Goal: Task Accomplishment & Management: Use online tool/utility

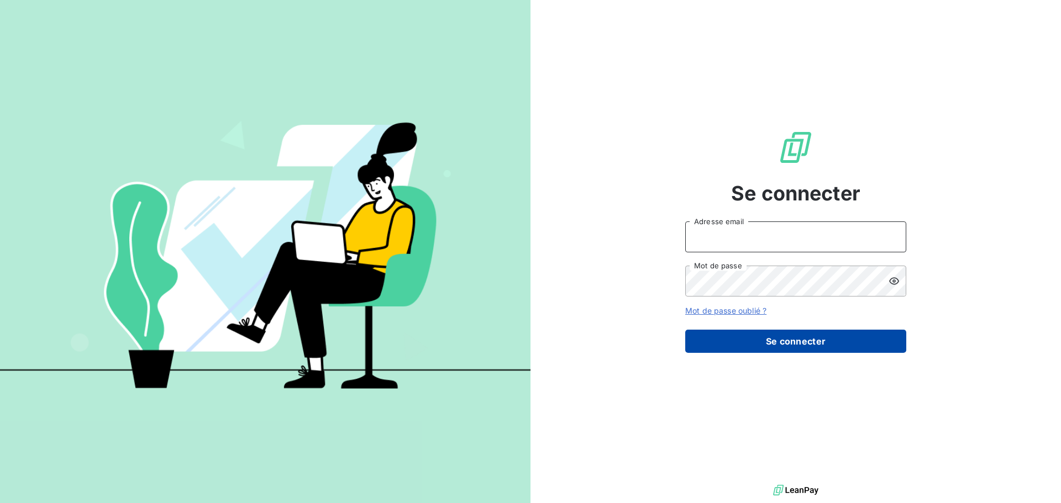
type input "contact@bapfrance.com"
click at [801, 339] on button "Se connecter" at bounding box center [795, 341] width 221 height 23
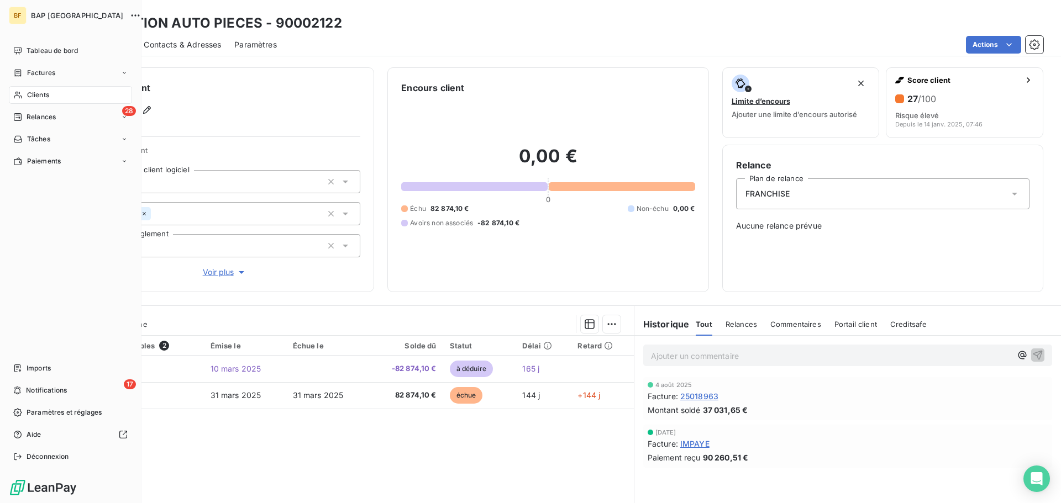
click at [44, 94] on span "Clients" at bounding box center [38, 95] width 22 height 10
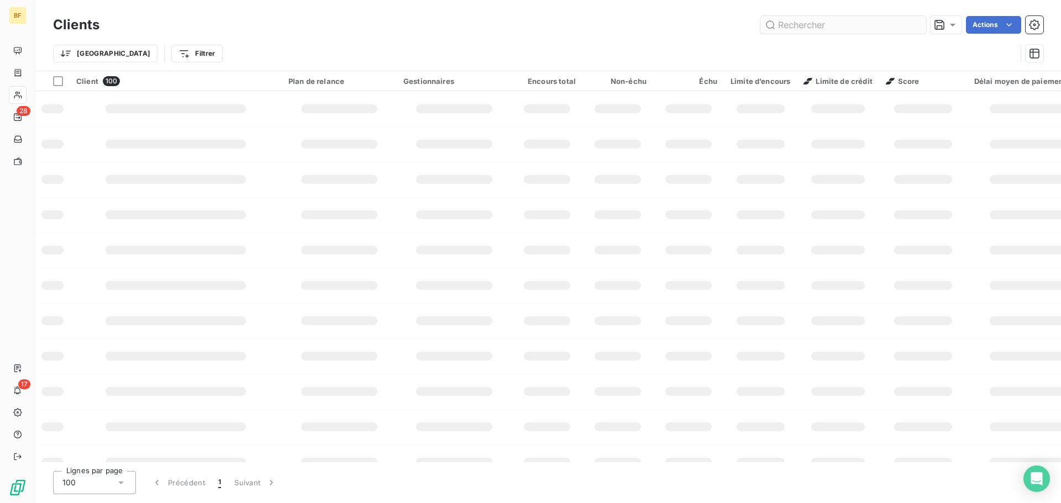
click at [793, 25] on input "text" at bounding box center [843, 25] width 166 height 18
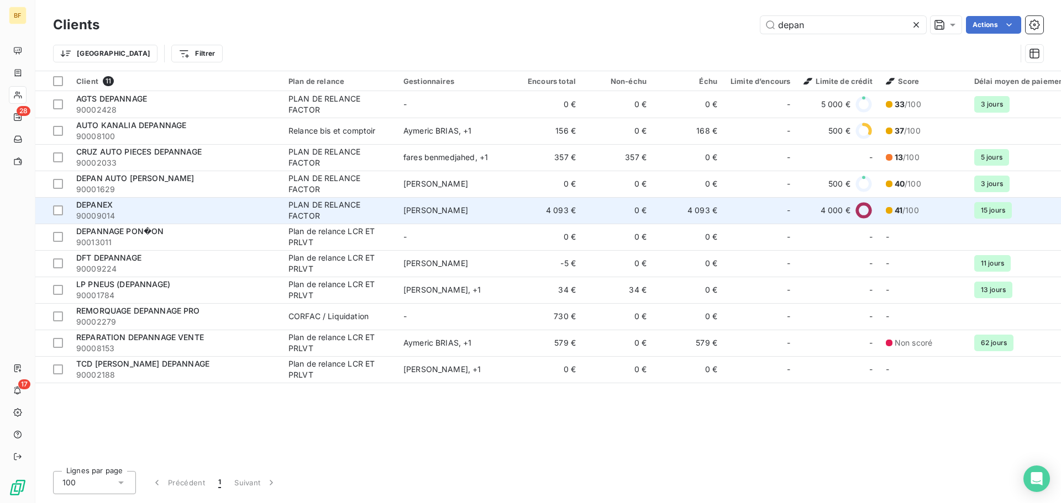
type input "depan"
click at [145, 212] on span "90009014" at bounding box center [175, 216] width 199 height 11
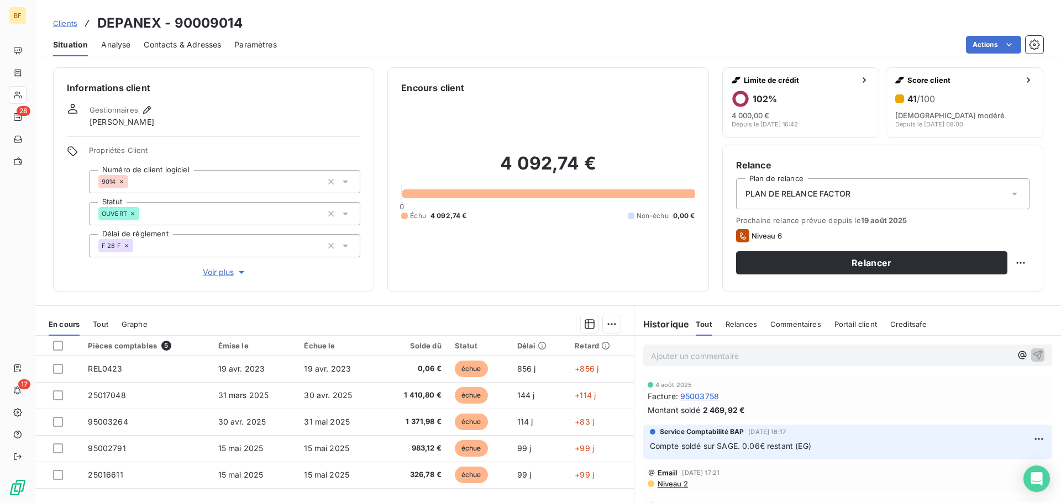
click at [920, 200] on div "PLAN DE RELANCE FACTOR" at bounding box center [882, 193] width 293 height 31
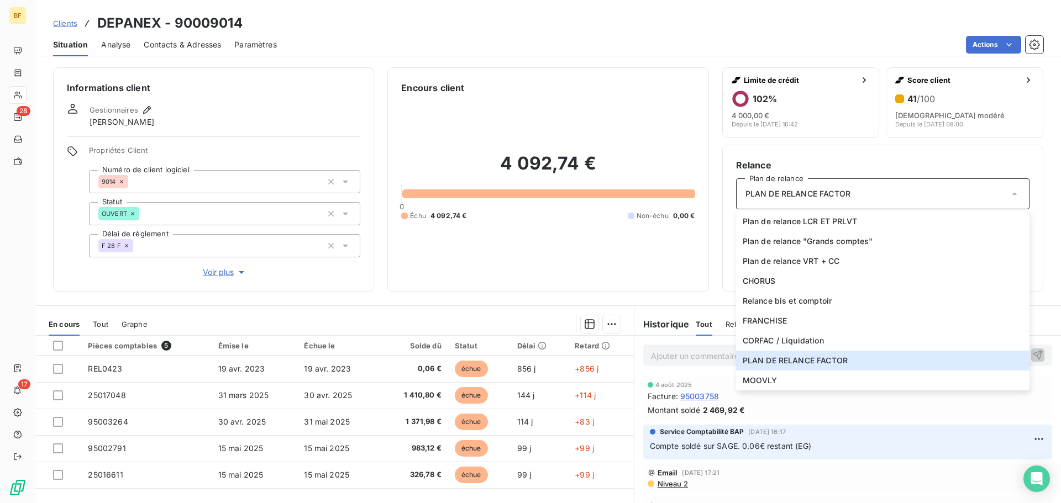
click at [865, 209] on div "PLAN DE RELANCE FACTOR" at bounding box center [882, 193] width 293 height 31
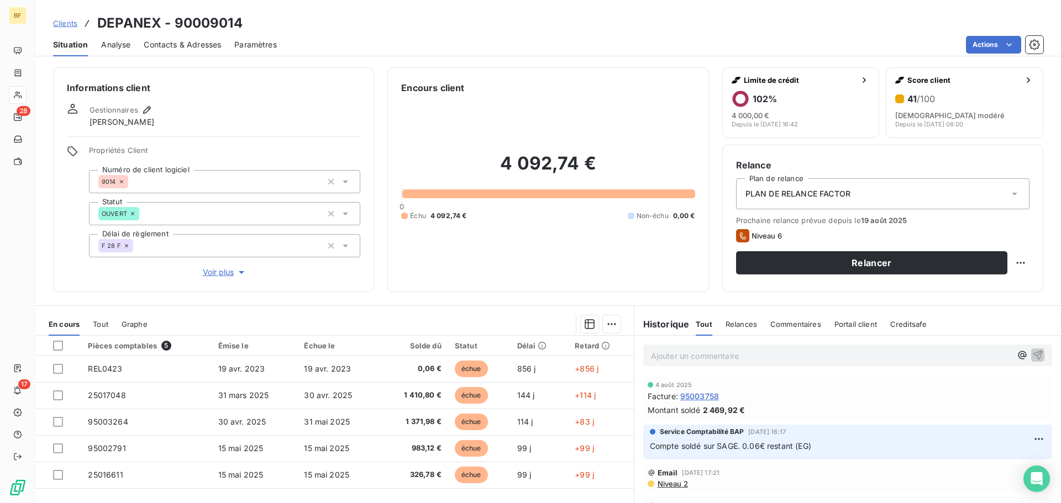
click at [1023, 264] on div "Relance Plan de relance PLAN DE RELANCE FACTOR Prochaine relance prévue depuis …" at bounding box center [882, 219] width 321 height 148
click at [1016, 262] on html "BF 28 17 Clients DEPANEX - 90009014 Situation Analyse Contacts & Adresses Param…" at bounding box center [530, 251] width 1061 height 503
click at [892, 261] on html "BF 28 17 Clients DEPANEX - 90009014 Situation Analyse Contacts & Adresses Param…" at bounding box center [530, 251] width 1061 height 503
click at [892, 261] on button "Relancer" at bounding box center [871, 262] width 271 height 23
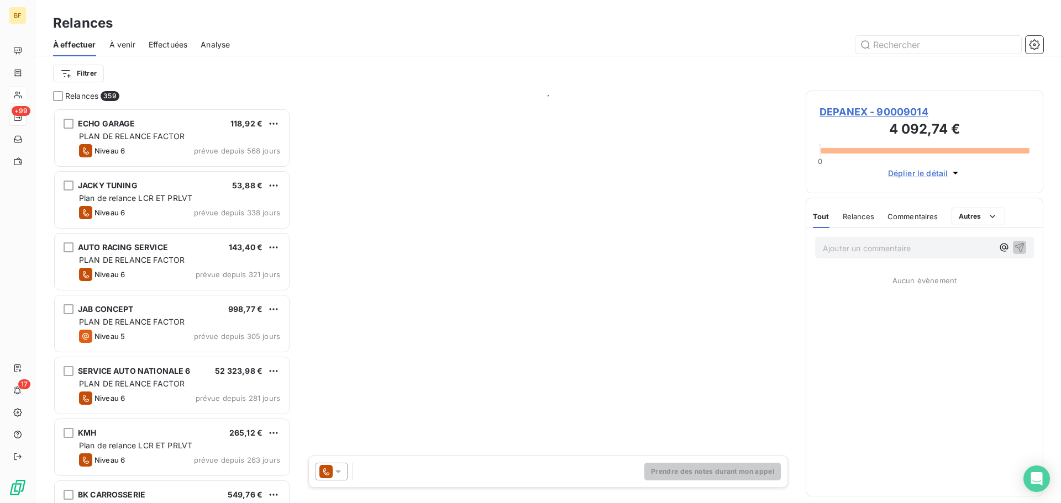
scroll to position [387, 229]
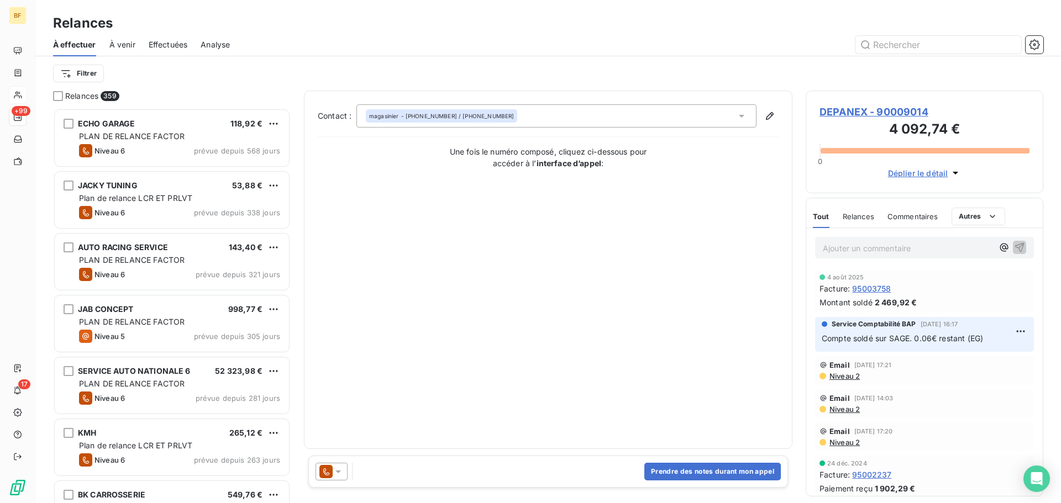
click at [340, 478] on div at bounding box center [332, 472] width 32 height 18
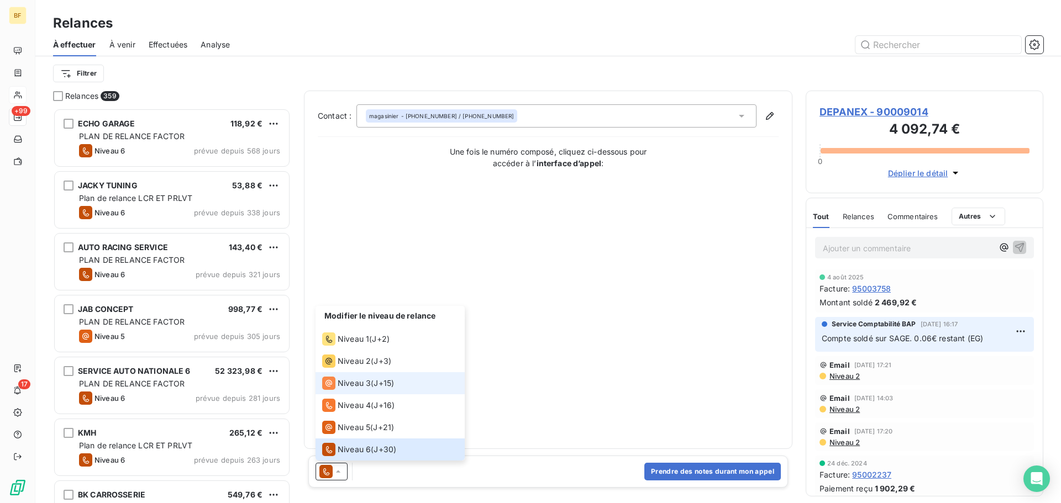
click at [360, 388] on span "Niveau 3" at bounding box center [354, 383] width 33 height 11
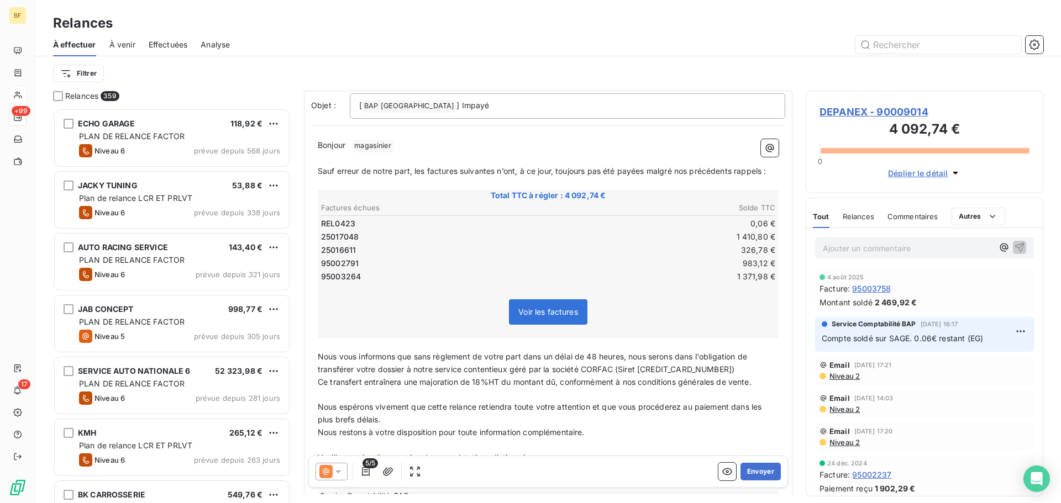
scroll to position [0, 0]
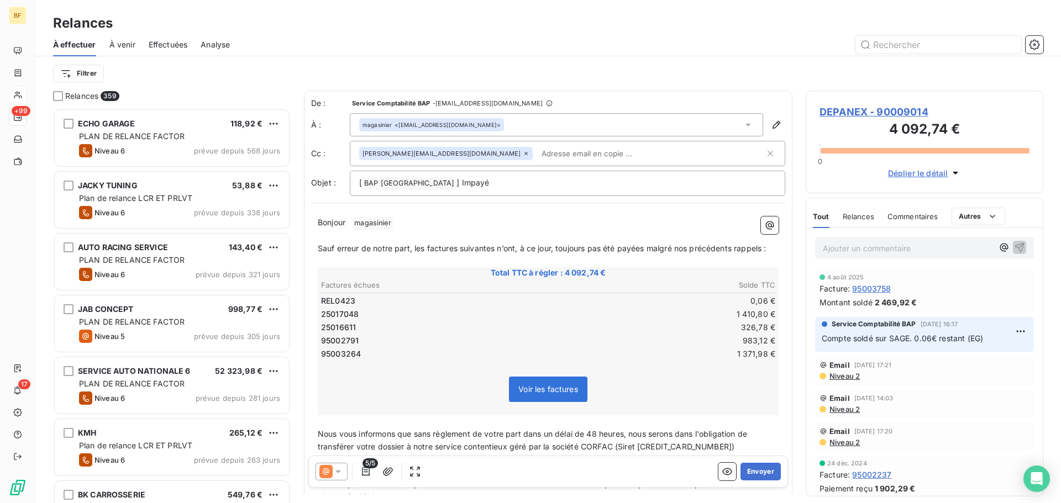
click at [338, 471] on icon at bounding box center [338, 472] width 6 height 3
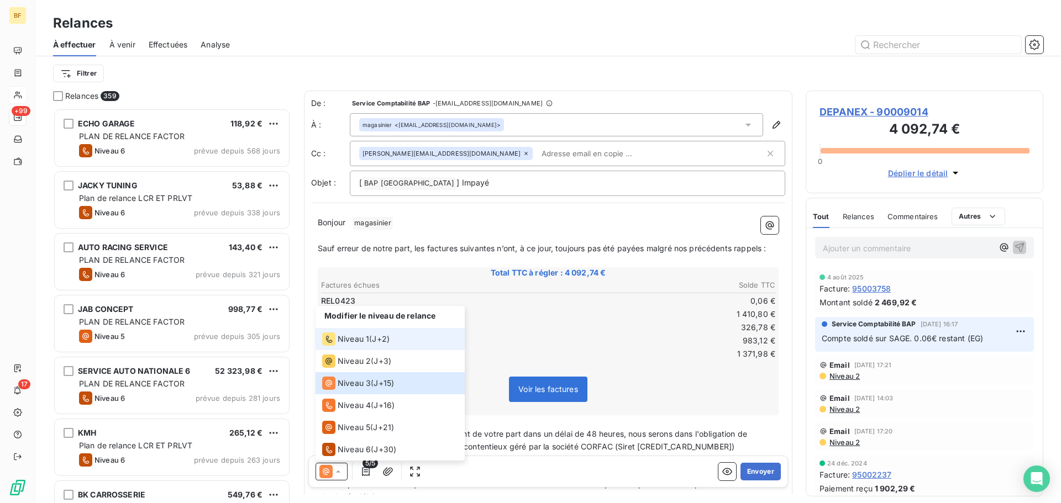
click at [370, 334] on div "Niveau 1 ( J+2 )" at bounding box center [355, 339] width 67 height 13
